Goal: Navigation & Orientation: Find specific page/section

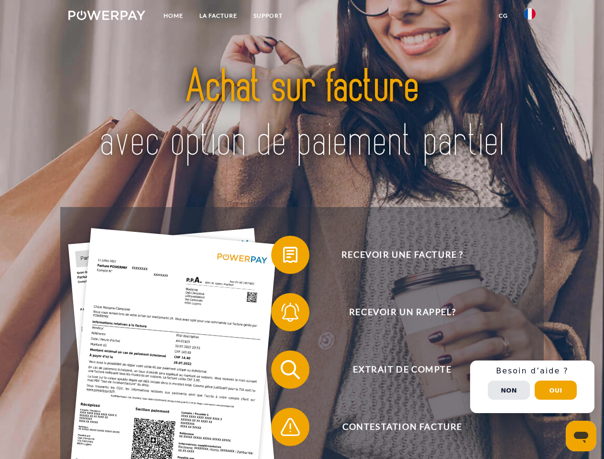
click at [107, 17] on img at bounding box center [106, 16] width 77 height 10
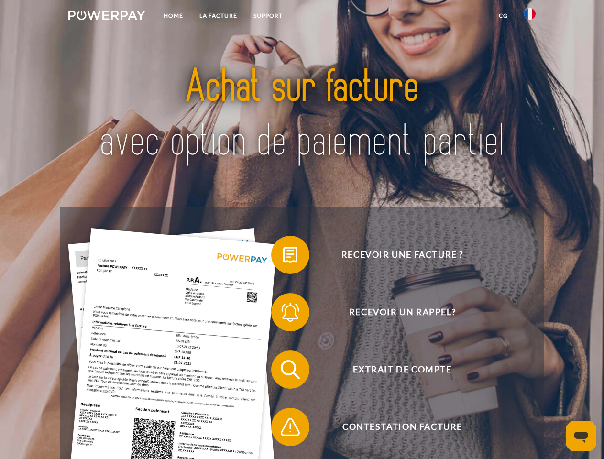
click at [530, 17] on img at bounding box center [529, 13] width 11 height 11
click at [503, 16] on link "CG" at bounding box center [503, 15] width 25 height 17
click at [283, 257] on span at bounding box center [276, 255] width 48 height 48
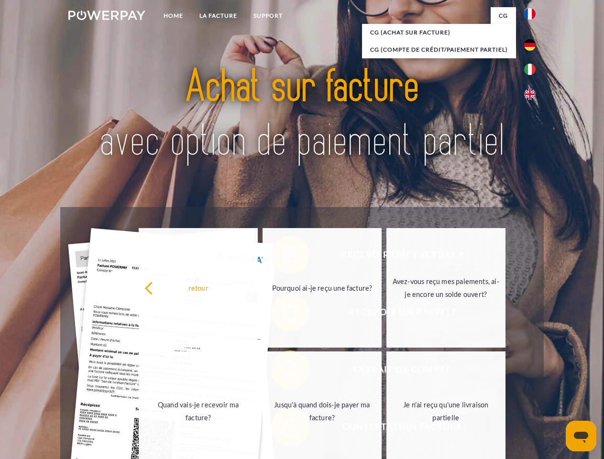
click at [283, 314] on link "Pourquoi ai-je reçu une facture?" at bounding box center [321, 288] width 119 height 120
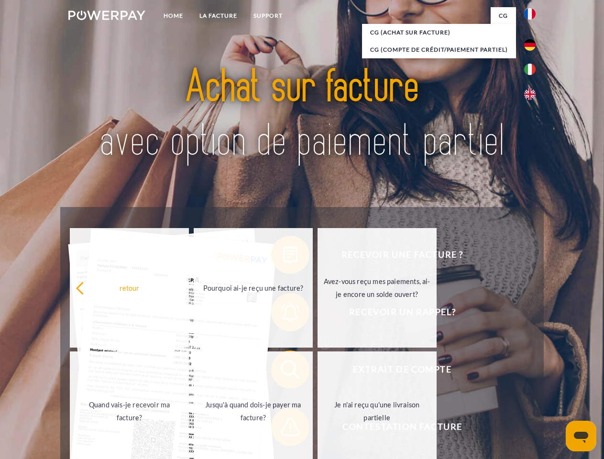
click at [283, 371] on span at bounding box center [276, 370] width 48 height 48
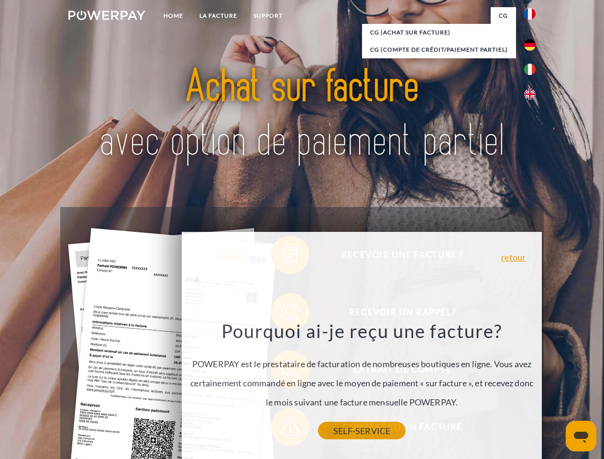
click at [318, 429] on link "SELF-SERVICE" at bounding box center [361, 430] width 87 height 17
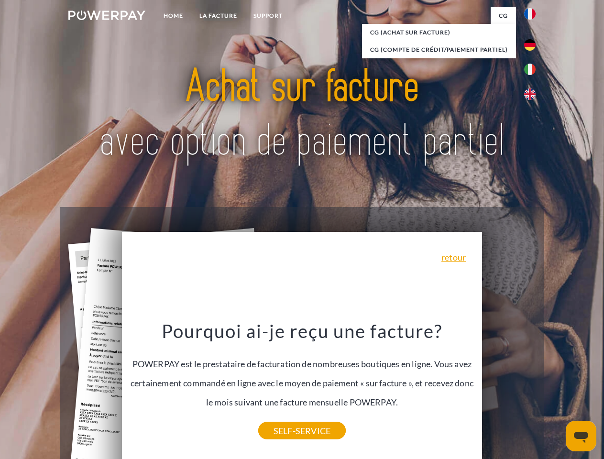
click at [532, 387] on div "Recevoir une facture ? Recevoir un rappel? Extrait de compte retour" at bounding box center [301, 398] width 483 height 382
click at [509, 389] on span "Extrait de compte" at bounding box center [402, 369] width 234 height 38
click at [556, 390] on header "Home LA FACTURE Support" at bounding box center [302, 330] width 604 height 660
